Goal: Check status: Check status

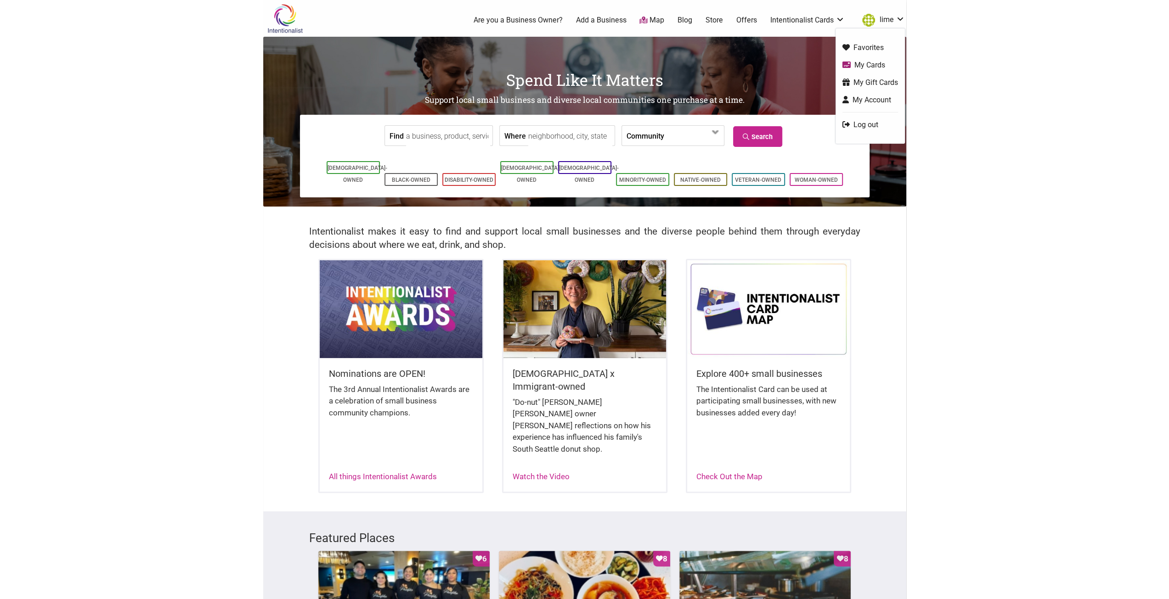
click at [877, 60] on link "My Cards" at bounding box center [870, 65] width 56 height 11
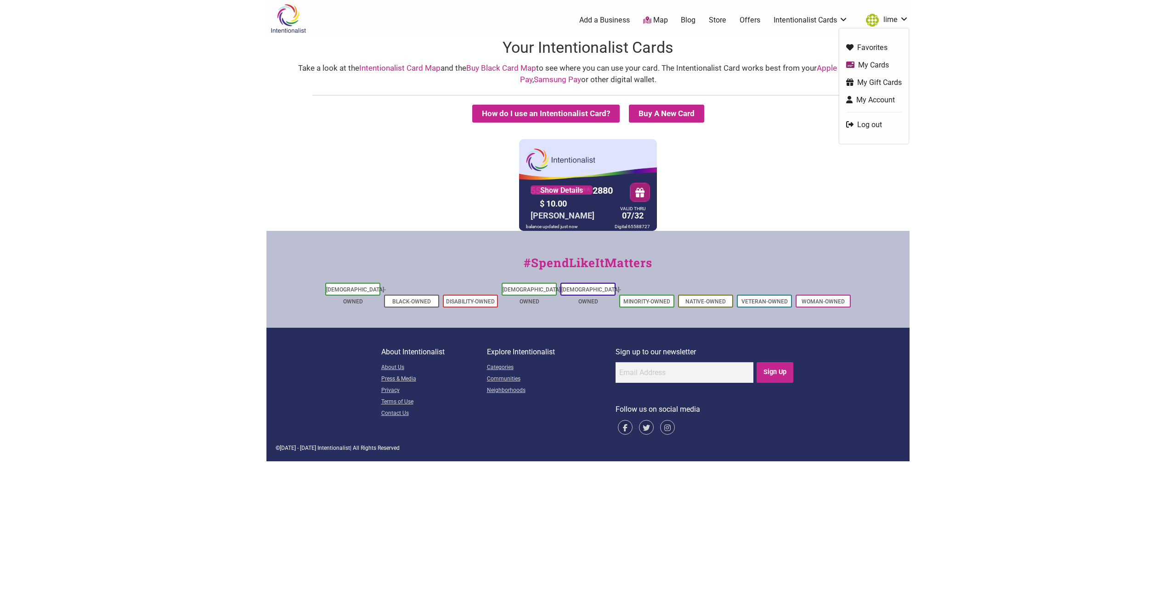
click at [789, 143] on div "5530 01** **** 2880 Show Details $ 10.00 EUSONH LIM VALID THRU 07/32 balance up…" at bounding box center [588, 185] width 638 height 92
click at [584, 115] on button "How do I use an Intentionalist Card?" at bounding box center [545, 114] width 147 height 18
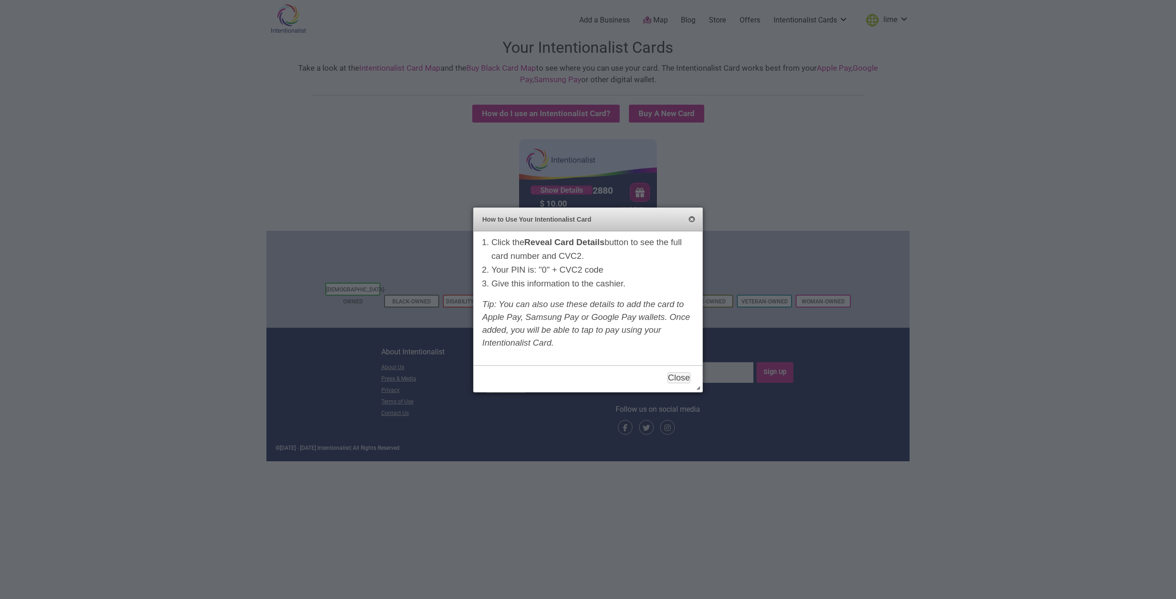
click at [693, 221] on button "Close" at bounding box center [691, 219] width 7 height 7
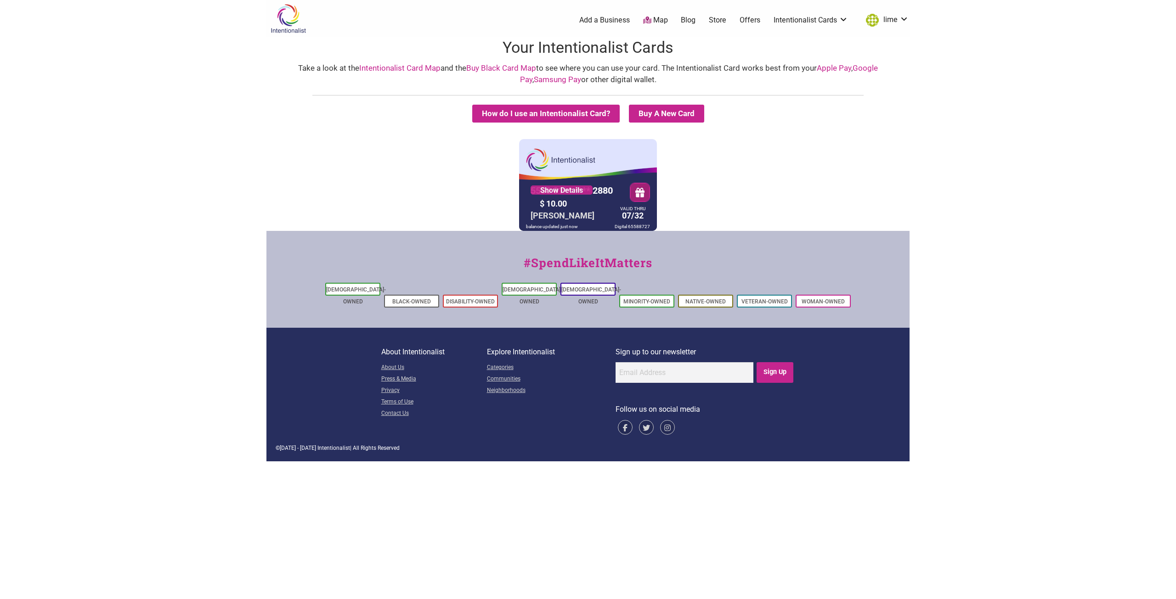
click at [604, 202] on div "$ 10.00" at bounding box center [576, 204] width 78 height 14
click at [579, 190] on link "Show Details" at bounding box center [561, 190] width 62 height 9
click at [516, 108] on button "How do I use an Intentionalist Card?" at bounding box center [545, 114] width 147 height 18
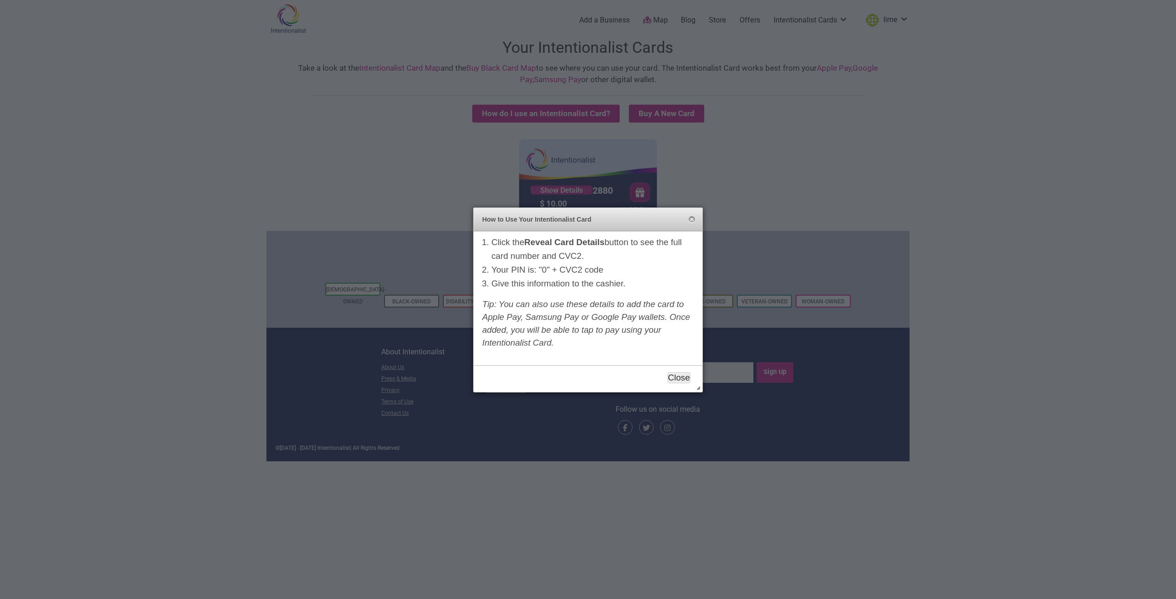
click at [681, 374] on button "Close" at bounding box center [678, 377] width 23 height 11
